Goal: Find specific page/section

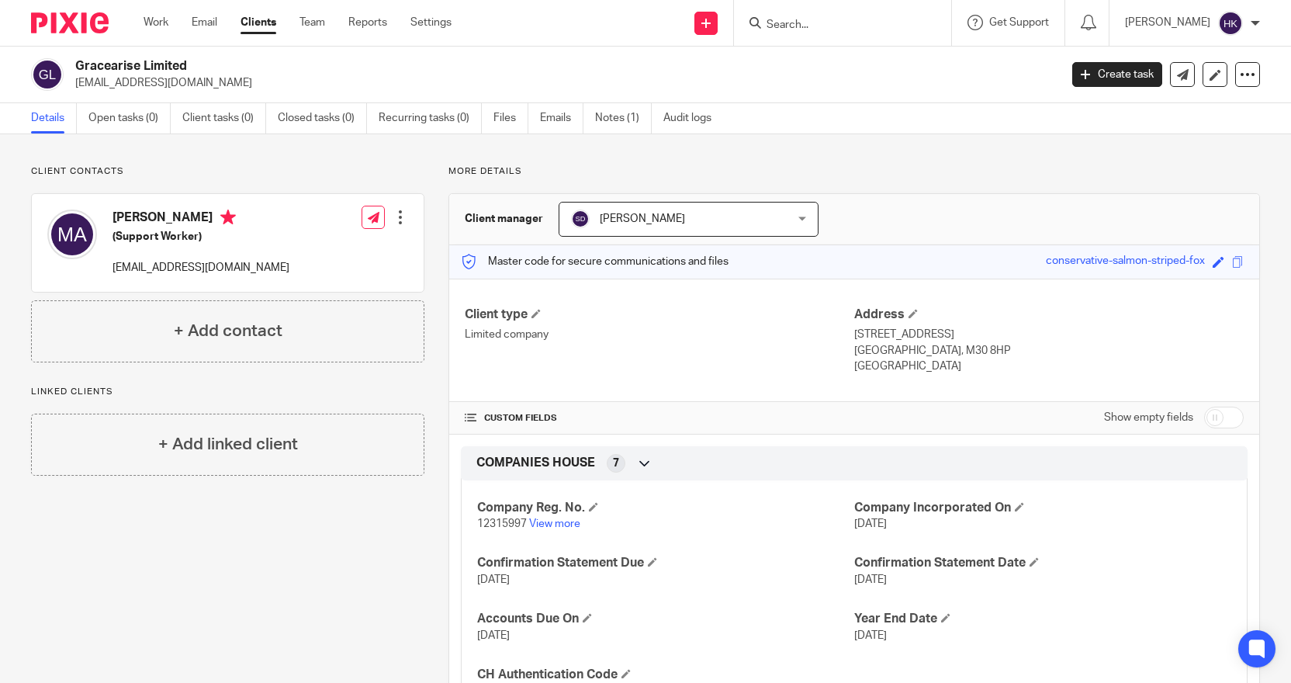
click at [786, 16] on form at bounding box center [847, 22] width 165 height 19
click at [789, 24] on input "Search" at bounding box center [835, 26] width 140 height 14
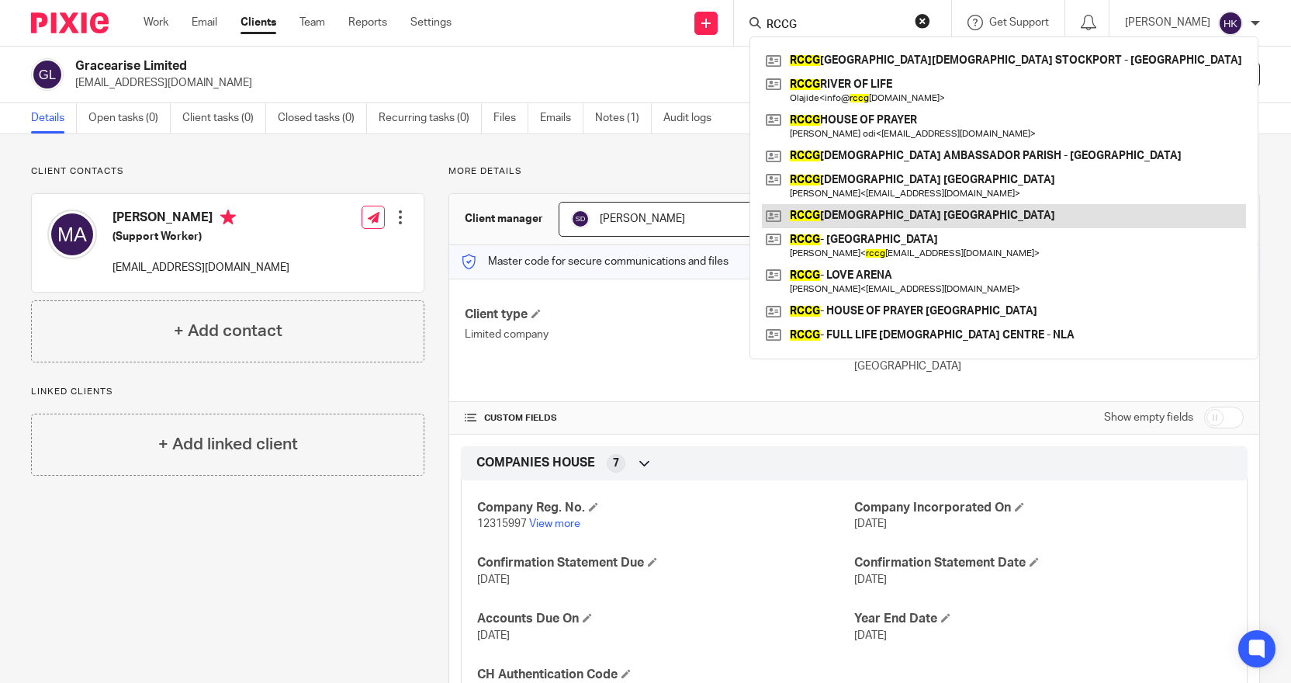
type input "RCCG"
click at [875, 205] on link at bounding box center [1004, 215] width 484 height 23
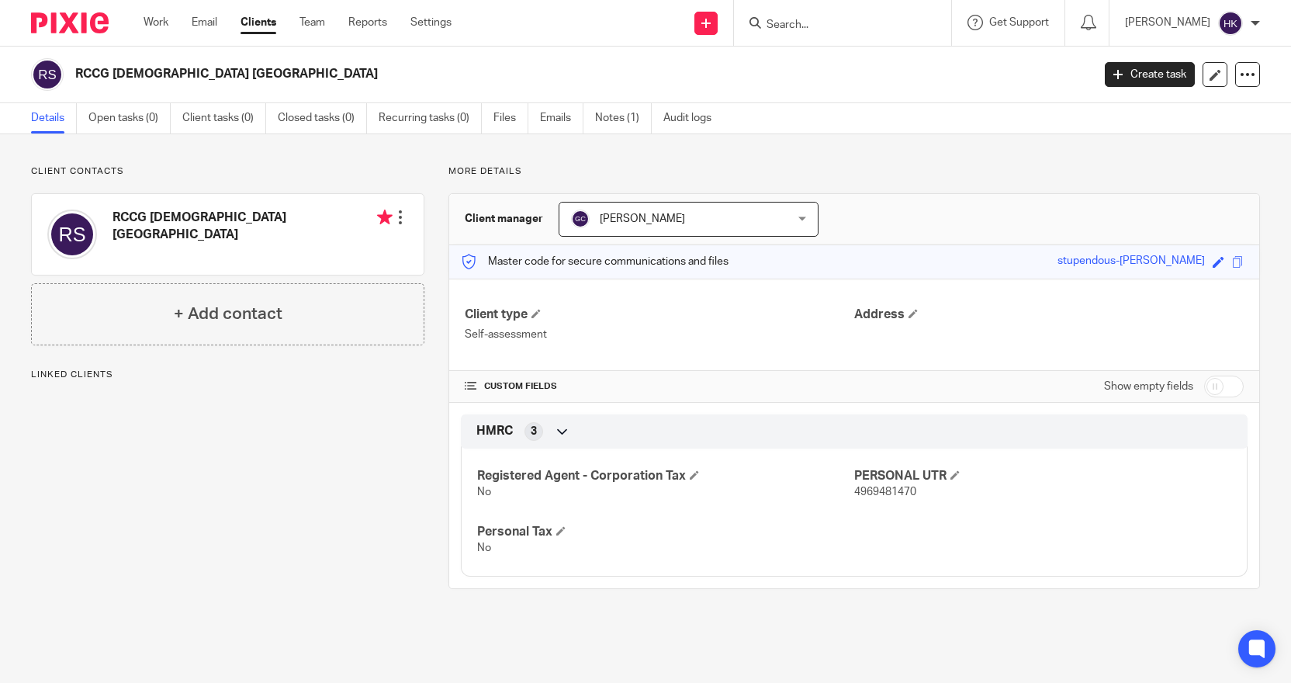
click at [789, 26] on input "Search" at bounding box center [835, 26] width 140 height 14
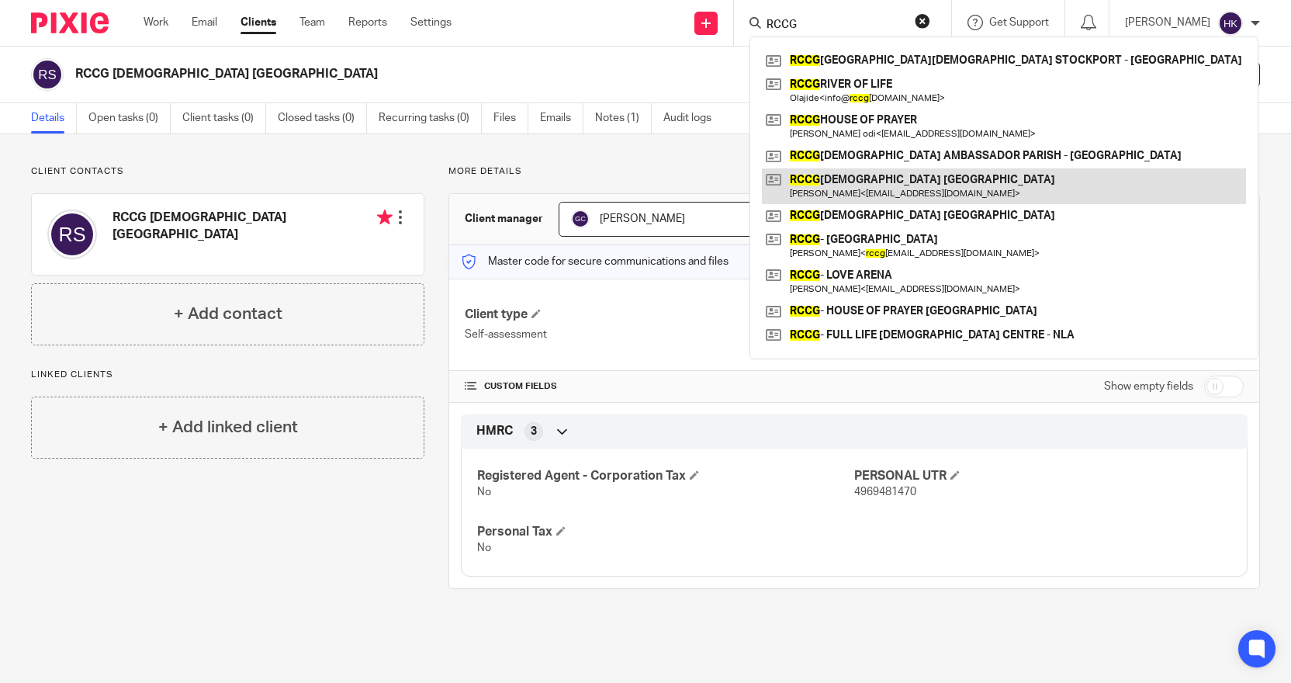
type input "RCCG"
click at [926, 186] on link at bounding box center [1004, 186] width 484 height 36
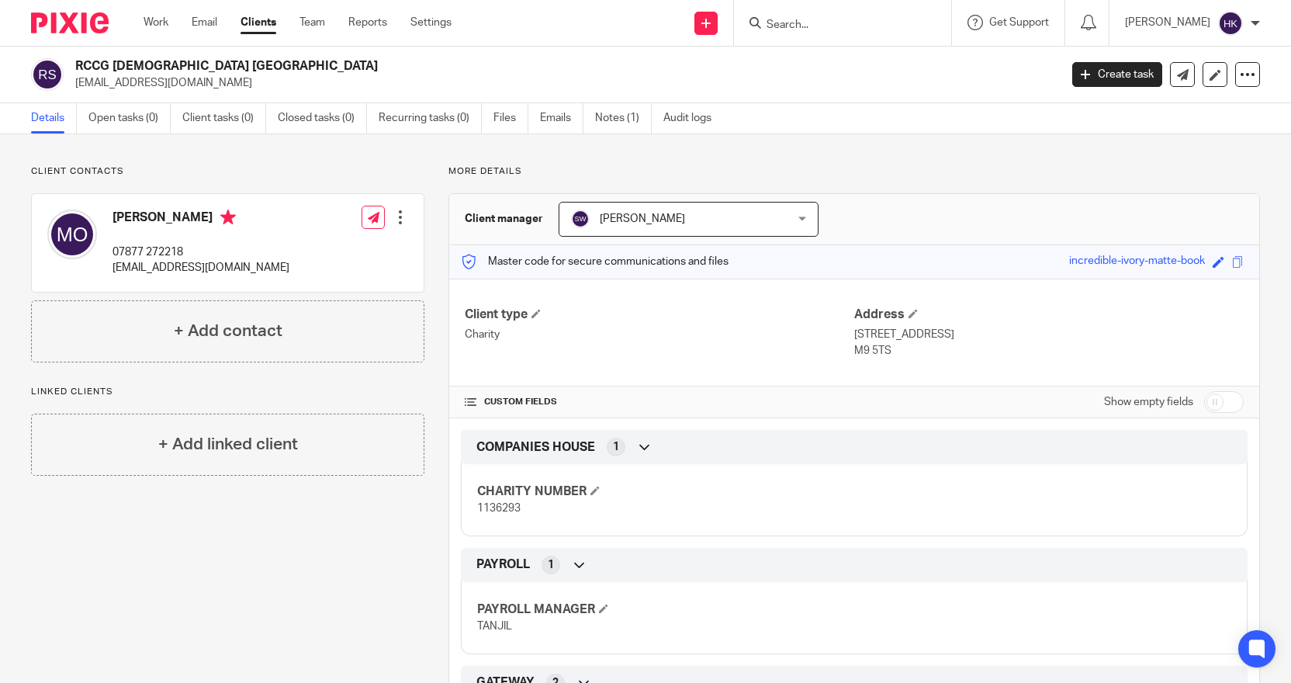
drag, startPoint x: 227, startPoint y: 576, endPoint x: 243, endPoint y: 576, distance: 15.5
click at [227, 576] on div "Client contacts Mudasi Oyewumi 07877 272218 oyewu@aol.co.uk Edit contact Create…" at bounding box center [215, 474] width 417 height 619
click at [870, 14] on form at bounding box center [847, 22] width 165 height 19
click at [500, 116] on link "Files" at bounding box center [510, 118] width 35 height 30
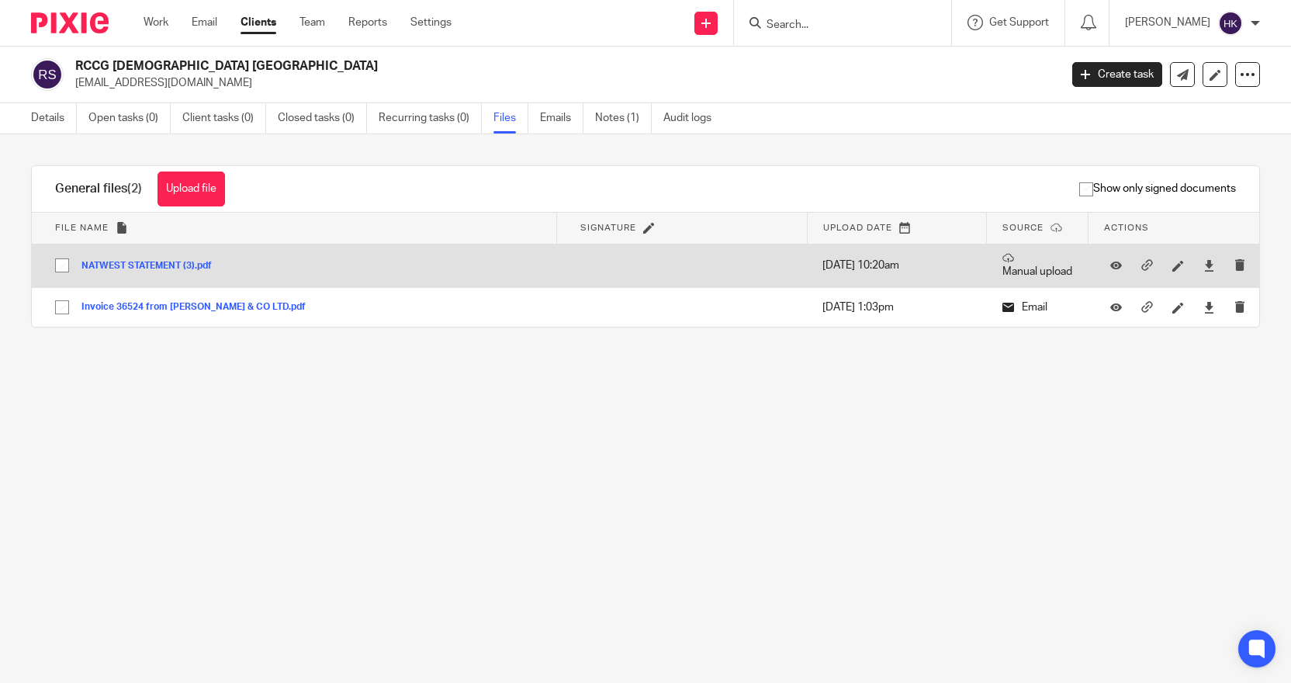
click at [135, 265] on button "NATWEST STATEMENT (3).pdf" at bounding box center [152, 266] width 142 height 11
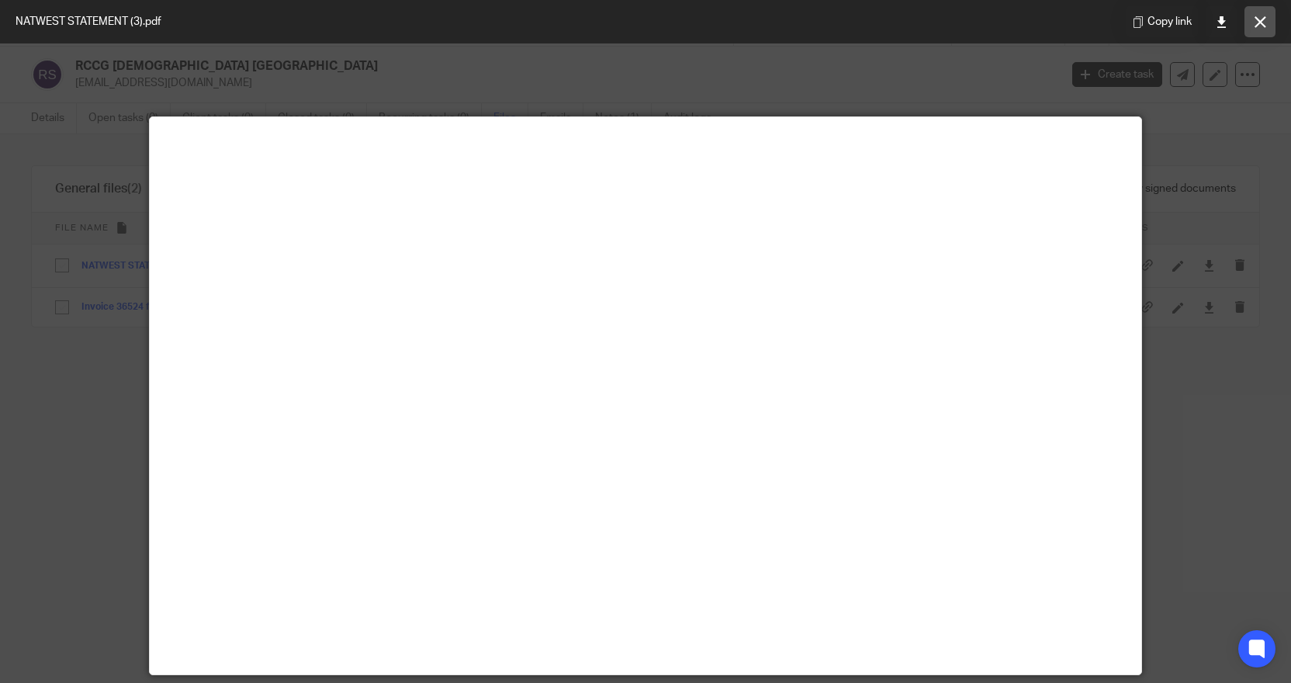
click at [1258, 22] on icon at bounding box center [1260, 22] width 12 height 12
